Goal: Transaction & Acquisition: Book appointment/travel/reservation

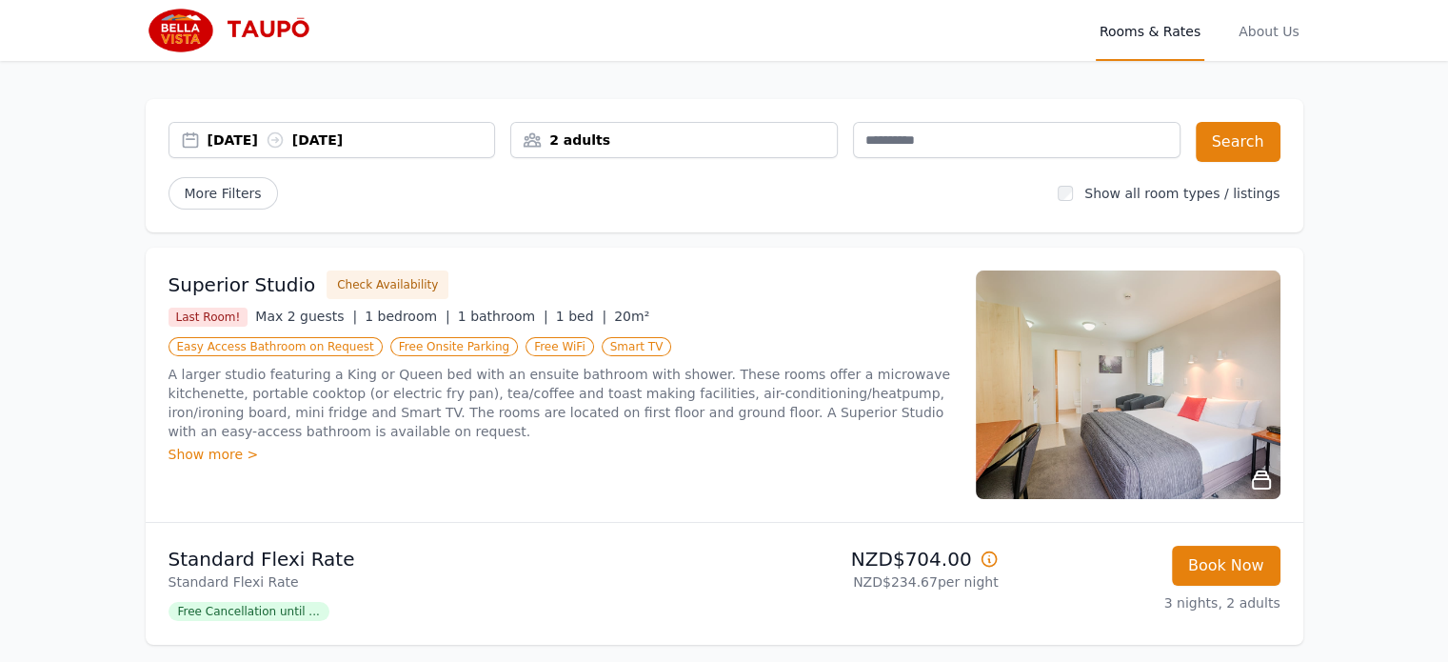
click at [779, 137] on div "2 adults" at bounding box center [674, 139] width 326 height 19
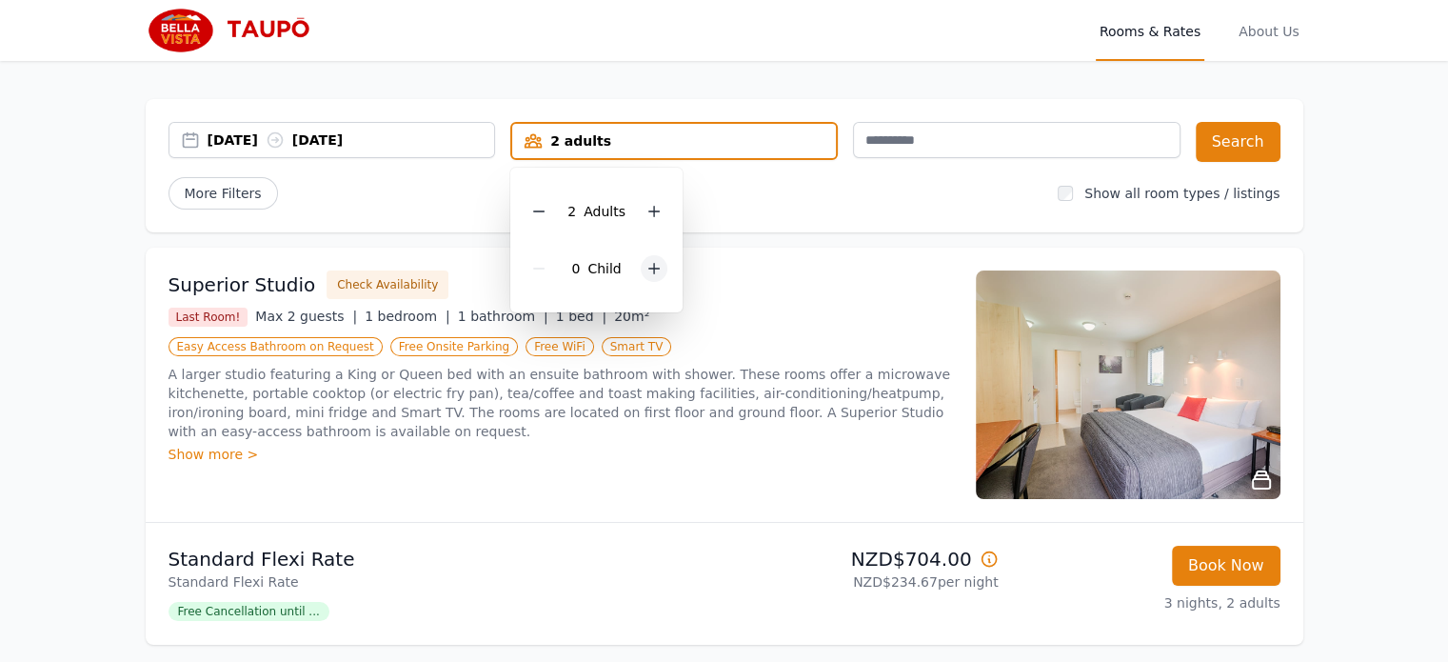
click at [655, 265] on icon at bounding box center [654, 268] width 15 height 15
click at [1246, 124] on button "Search" at bounding box center [1238, 142] width 85 height 40
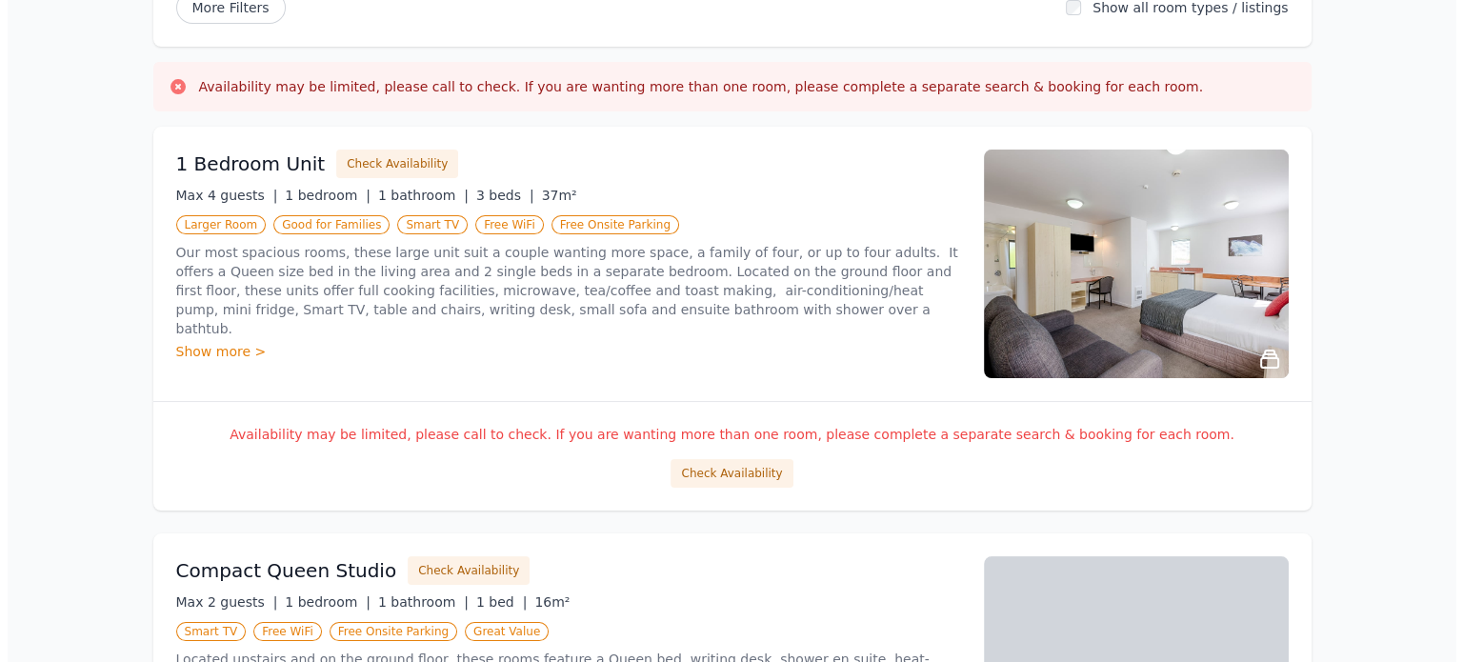
scroll to position [206, 0]
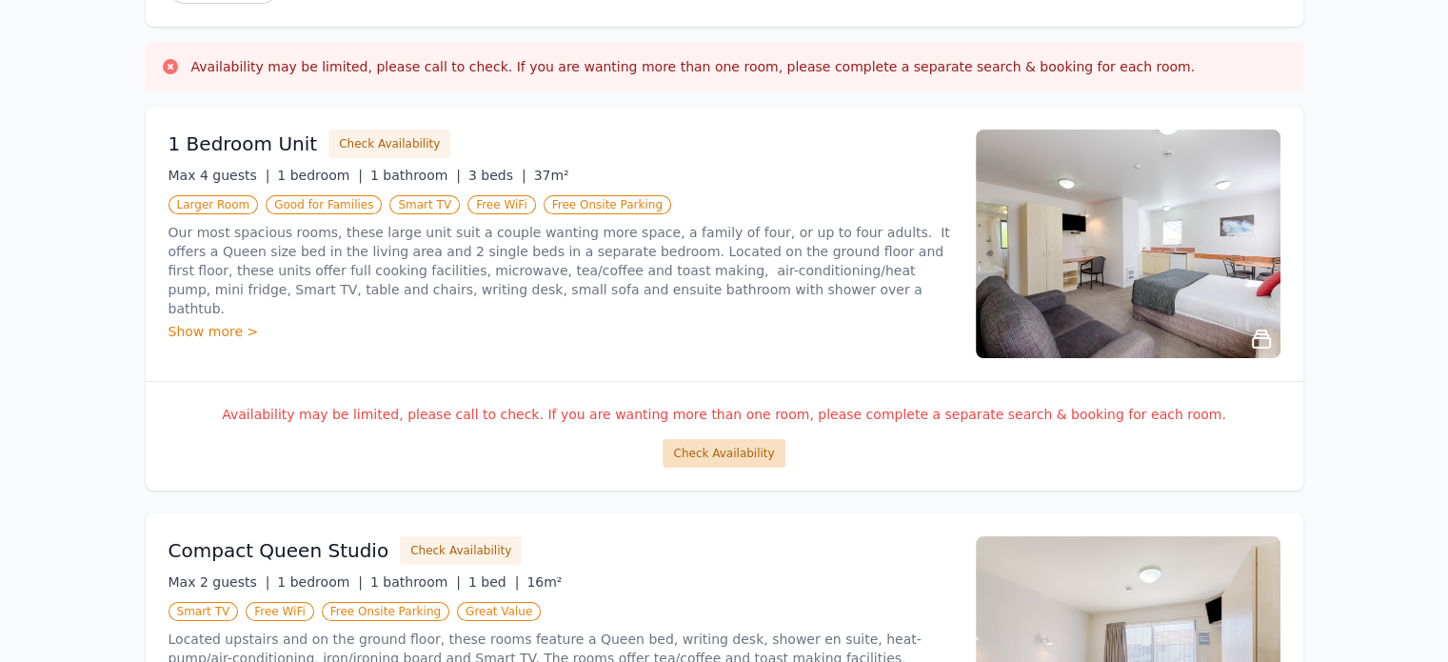
click at [748, 460] on button "Check Availability" at bounding box center [724, 453] width 122 height 29
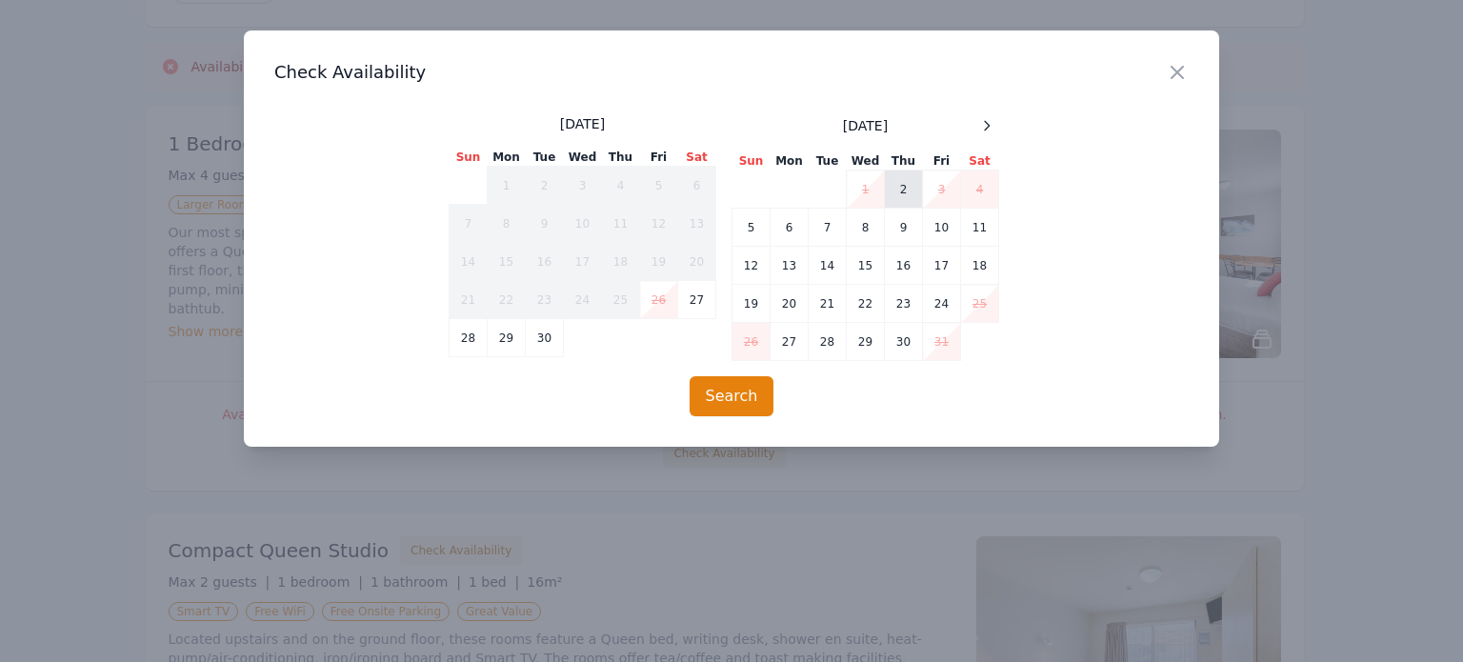
click at [907, 194] on td "2" at bounding box center [904, 189] width 38 height 38
click at [751, 232] on td "5" at bounding box center [751, 228] width 38 height 38
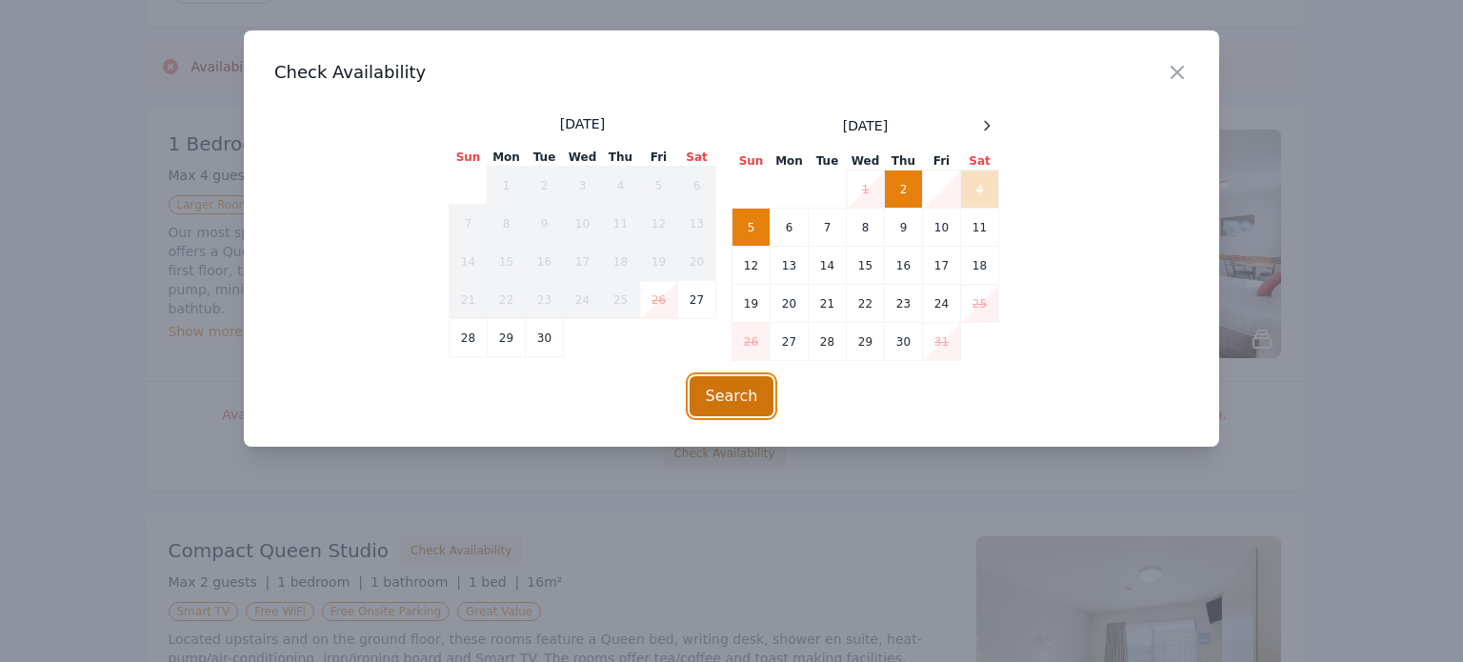
click at [744, 398] on button "Search" at bounding box center [731, 396] width 85 height 40
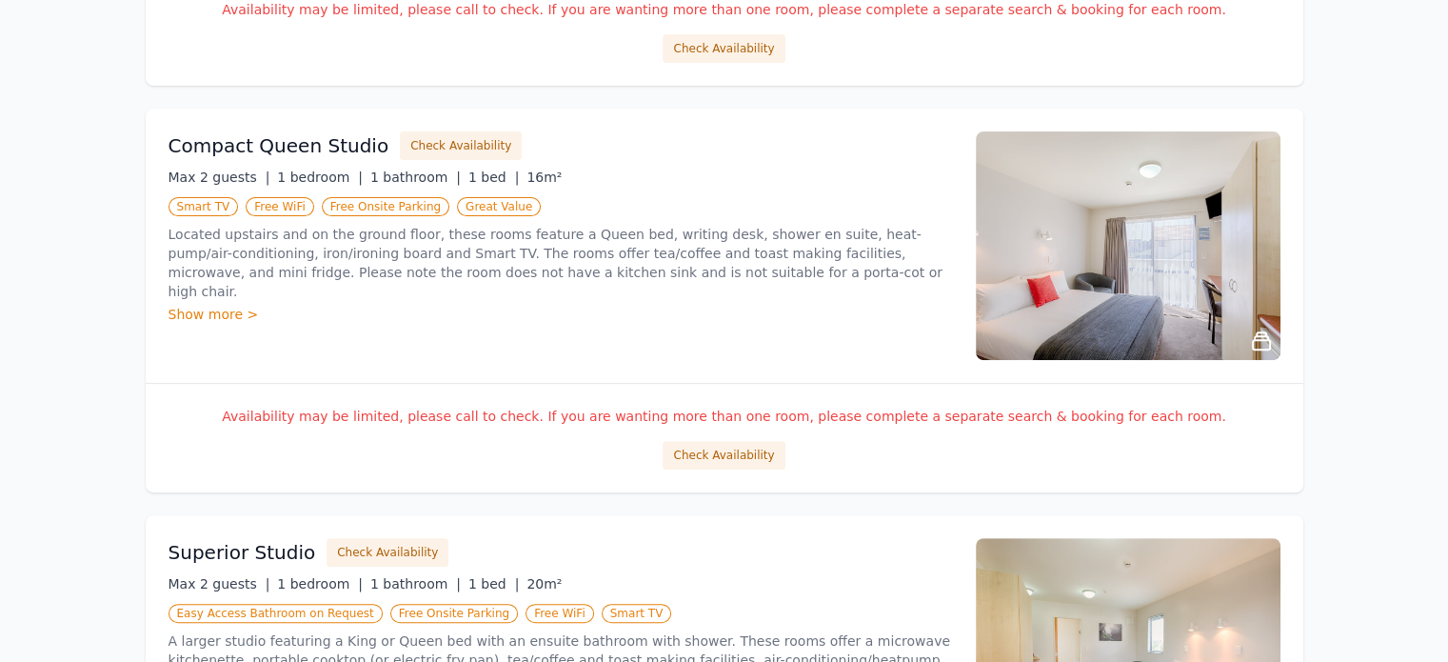
scroll to position [571, 0]
